Goal: Transaction & Acquisition: Subscribe to service/newsletter

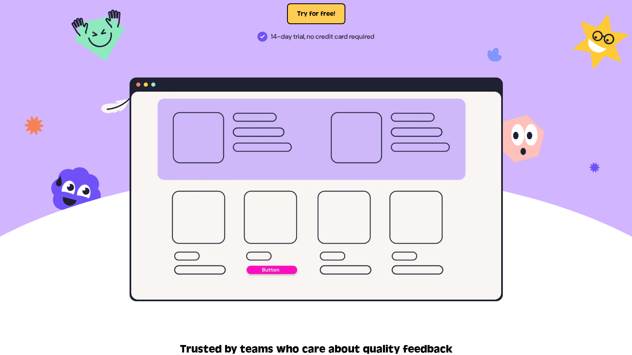
click at [286, 258] on video at bounding box center [316, 196] width 370 height 208
click at [191, 285] on video at bounding box center [316, 196] width 370 height 208
click at [500, 182] on video at bounding box center [316, 196] width 370 height 208
click at [470, 189] on video at bounding box center [316, 196] width 370 height 208
drag, startPoint x: 472, startPoint y: 87, endPoint x: 482, endPoint y: 131, distance: 44.8
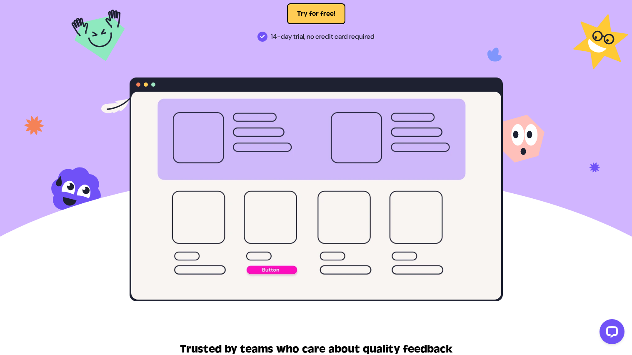
click at [482, 131] on div at bounding box center [315, 189] width 373 height 224
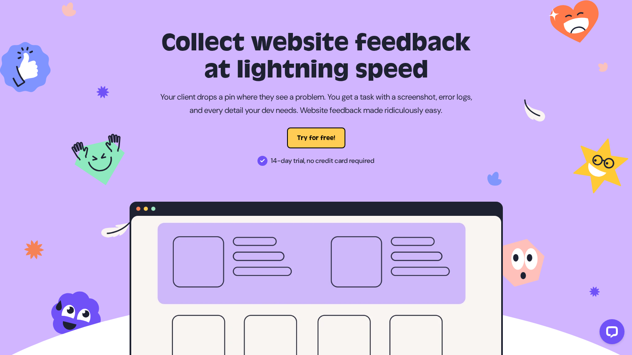
scroll to position [17, 0]
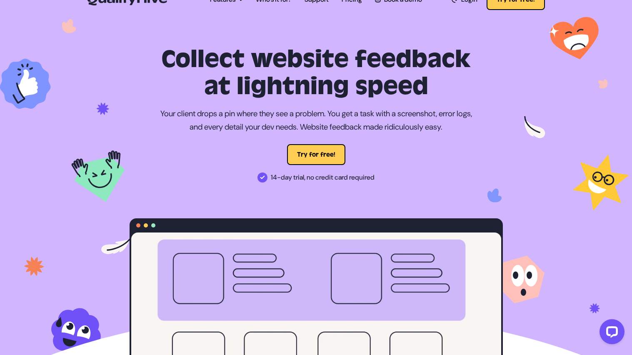
click at [142, 227] on div at bounding box center [315, 225] width 373 height 14
click at [303, 149] on button "Try for free!" at bounding box center [316, 154] width 58 height 21
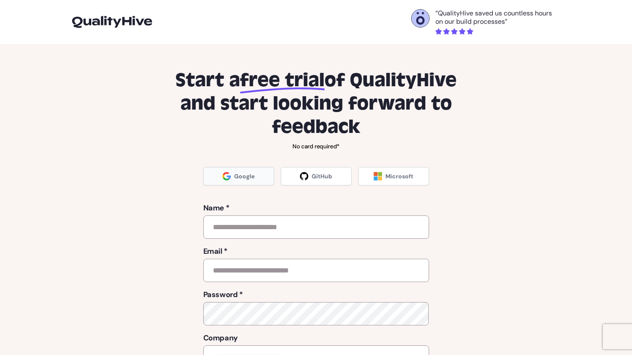
click at [233, 172] on link "Google" at bounding box center [238, 176] width 71 height 18
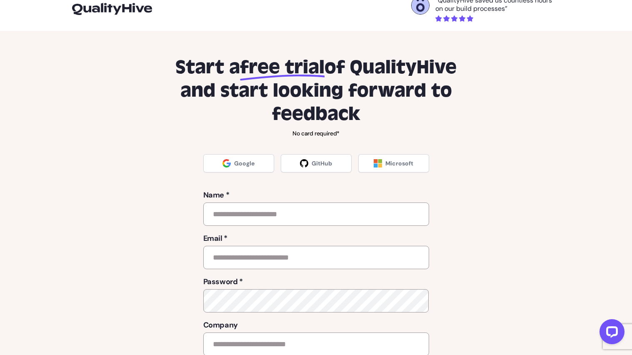
scroll to position [7, 0]
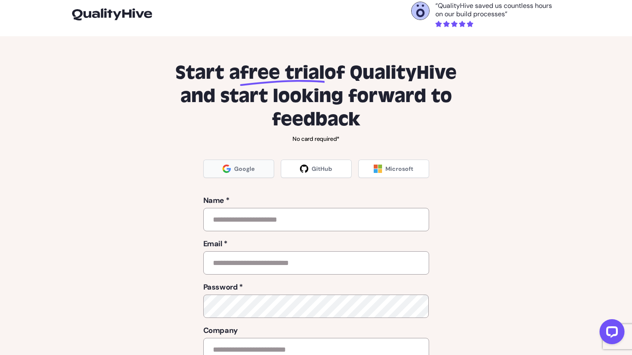
click at [258, 166] on link "Google" at bounding box center [238, 168] width 71 height 18
